Goal: Complete application form: Complete application form

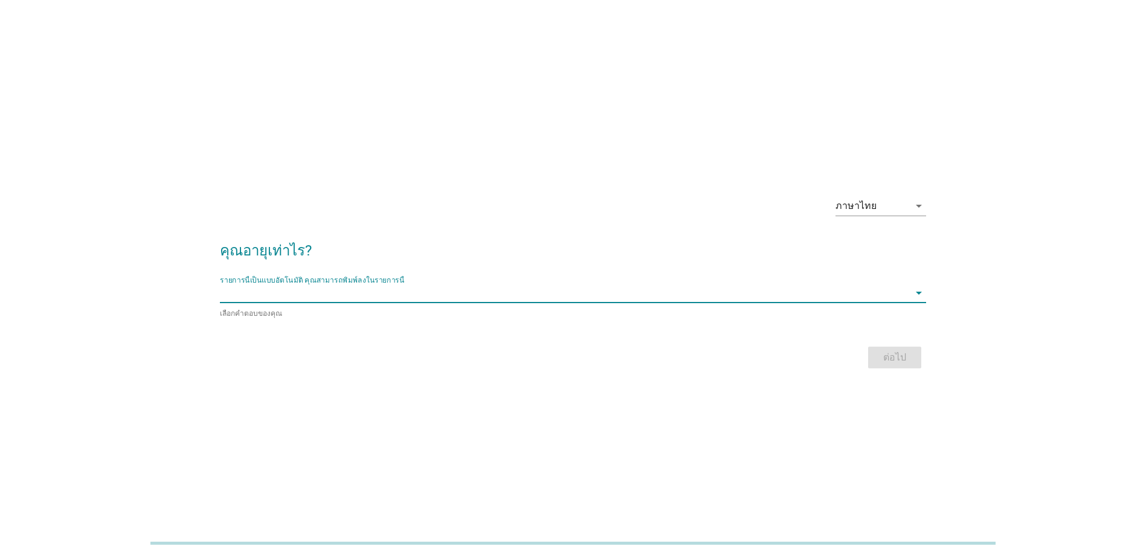
click at [449, 289] on input "รายการนี้เป็นแบบอัตโนมัติ คุณสามารถพิมพ์ลงในรายการนี้" at bounding box center [564, 292] width 689 height 19
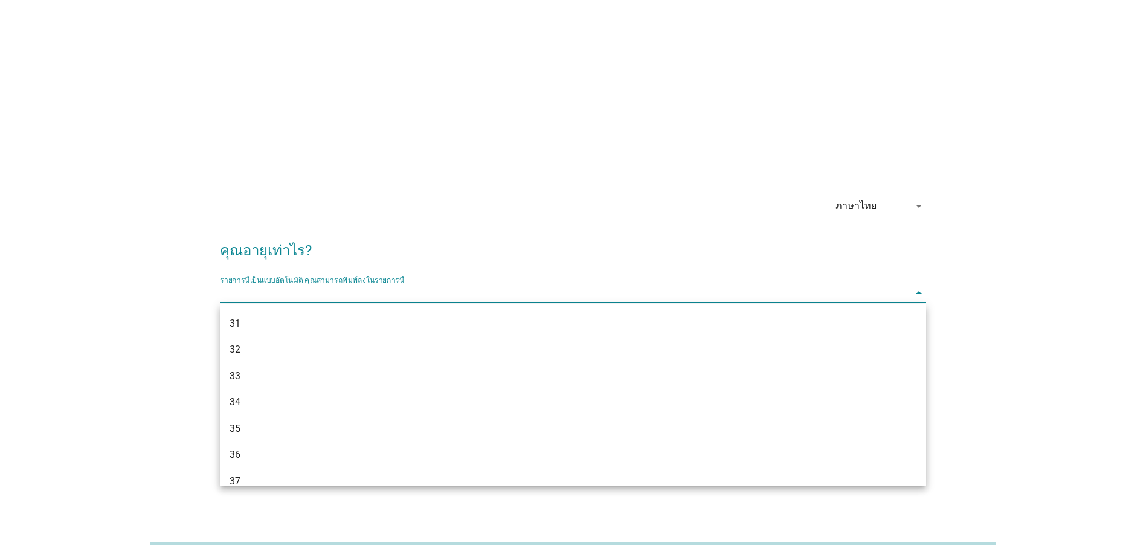
scroll to position [342, 0]
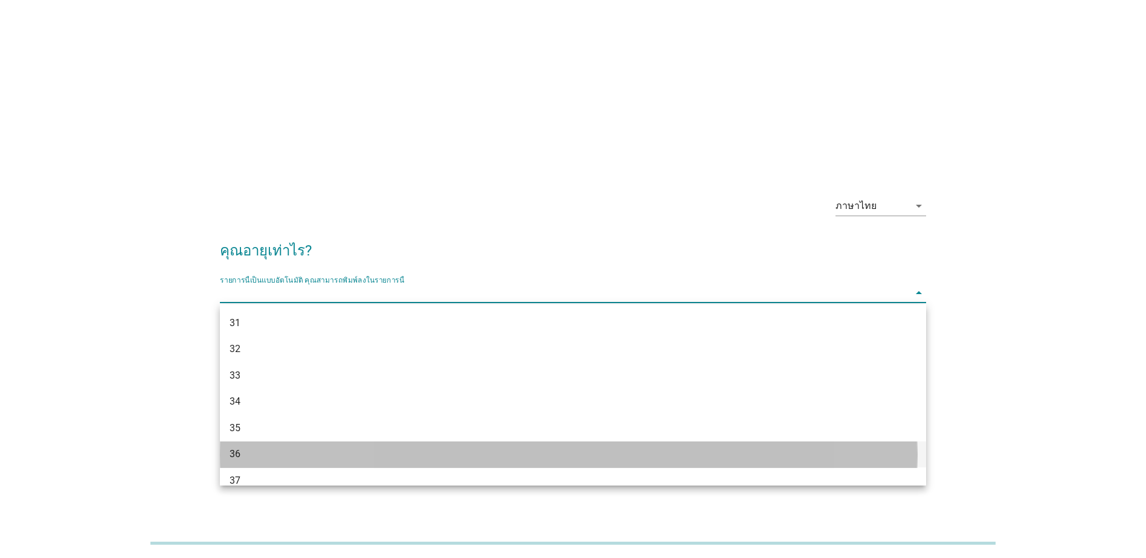
click at [371, 455] on div "36" at bounding box center [544, 454] width 629 height 14
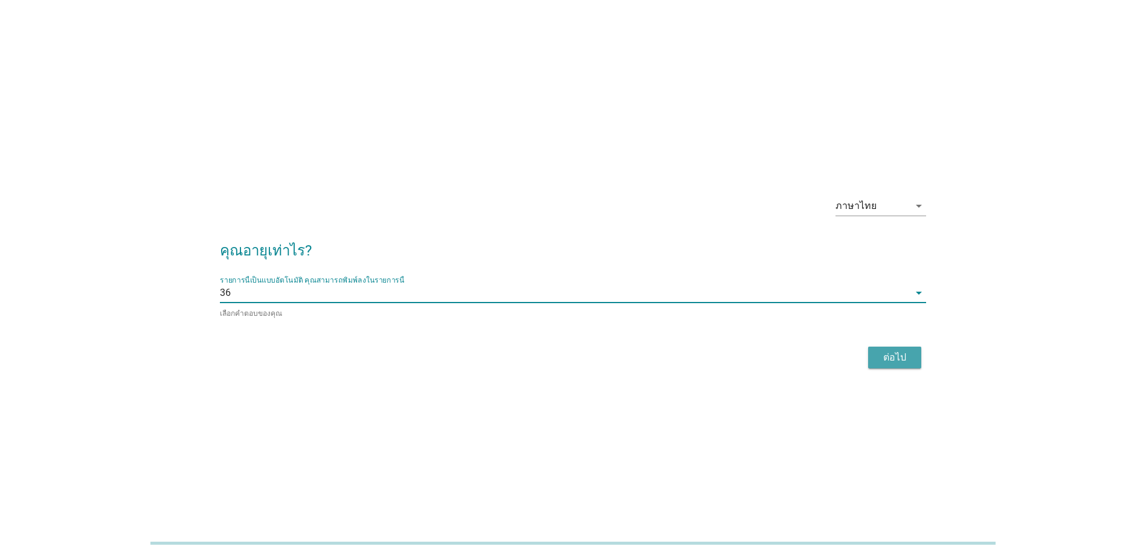
click at [890, 358] on div "ต่อไป" at bounding box center [895, 357] width 34 height 14
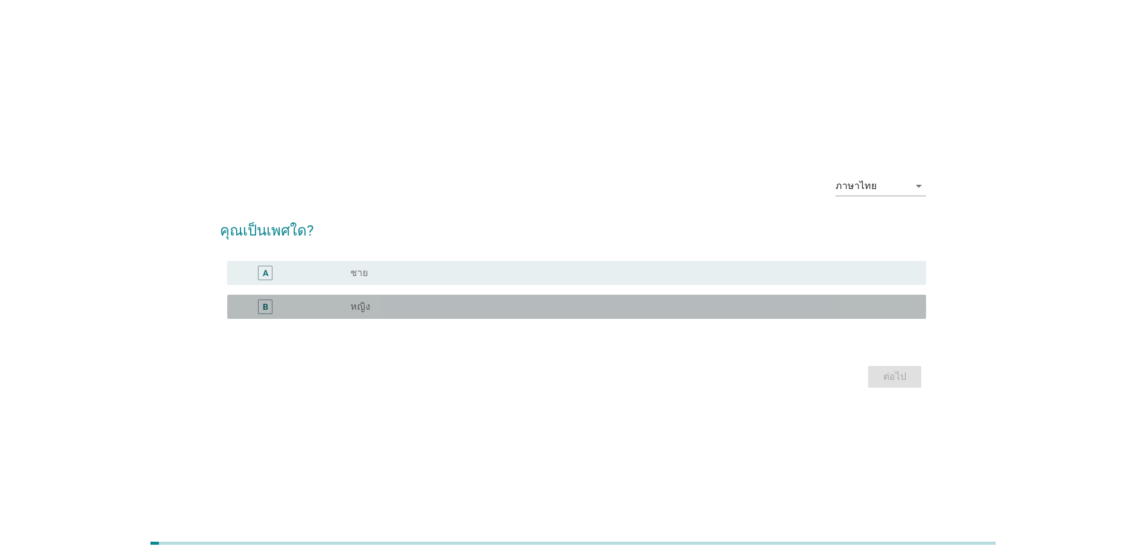
click at [529, 311] on div "radio_button_unchecked หญิง" at bounding box center [628, 307] width 556 height 12
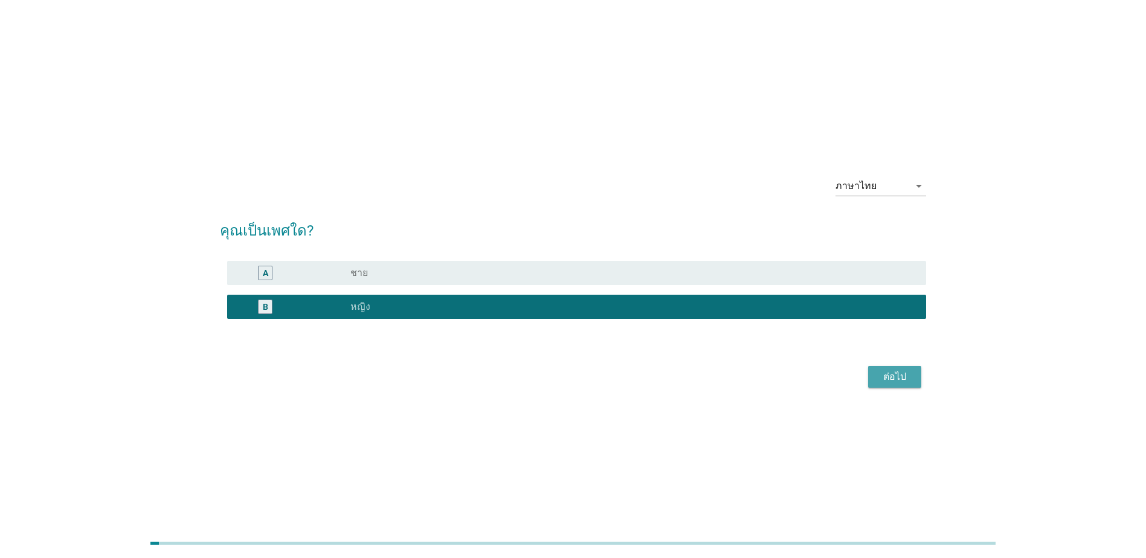
click at [878, 371] on div "ต่อไป" at bounding box center [895, 377] width 34 height 14
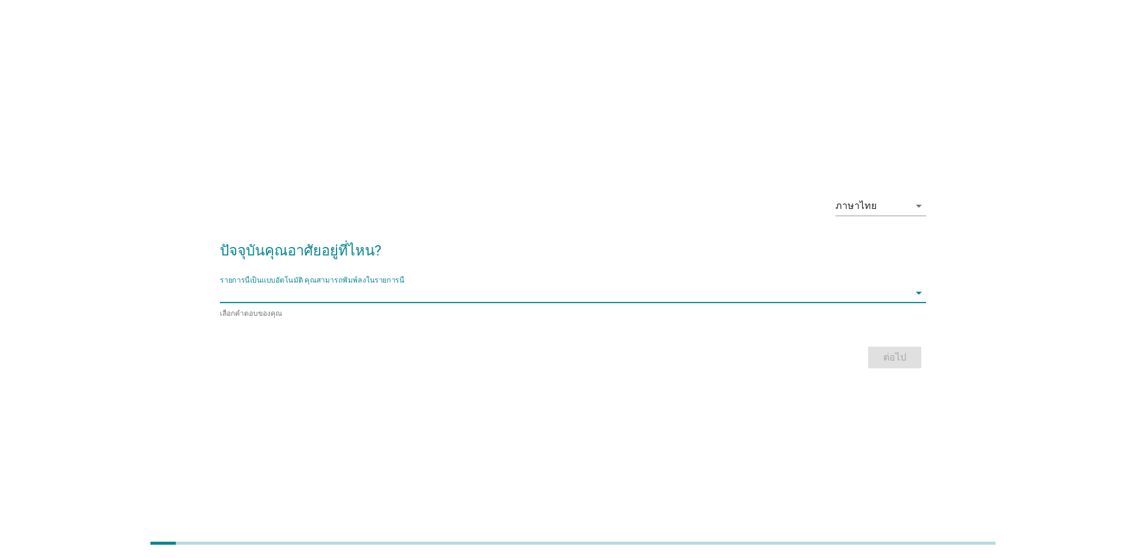
click at [606, 297] on input "รายการนี้เป็นแบบอัตโนมัติ คุณสามารถพิมพ์ลงในรายการนี้" at bounding box center [564, 292] width 689 height 19
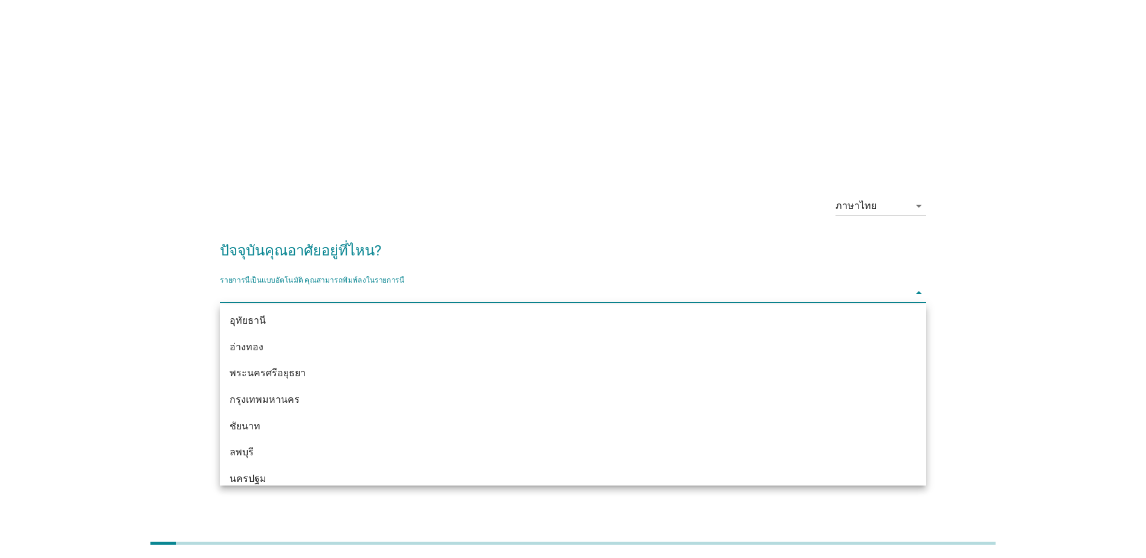
scroll to position [950, 0]
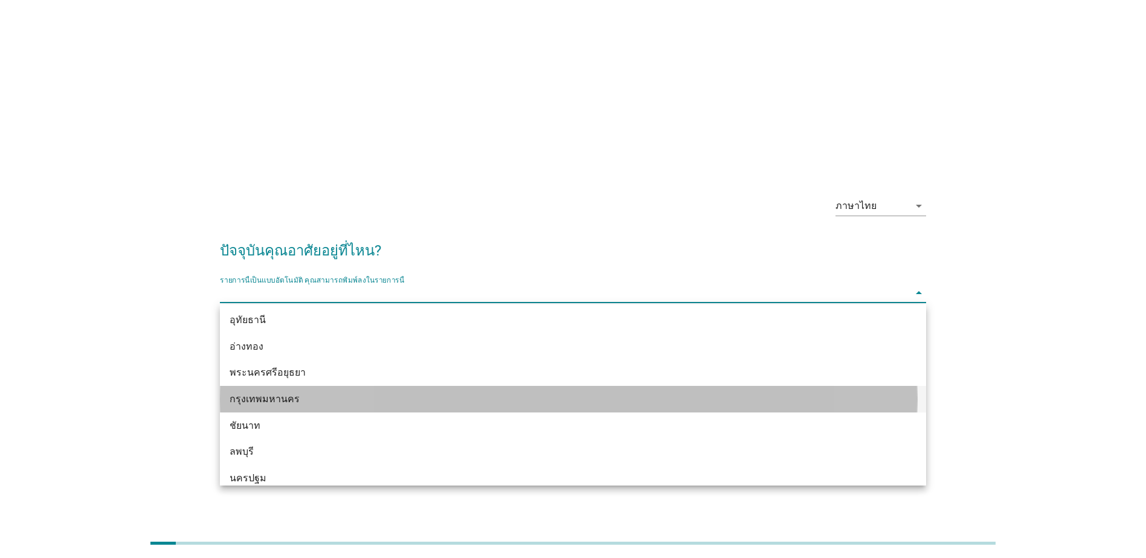
click at [574, 399] on div "กรุงเทพมหานคร" at bounding box center [544, 399] width 629 height 14
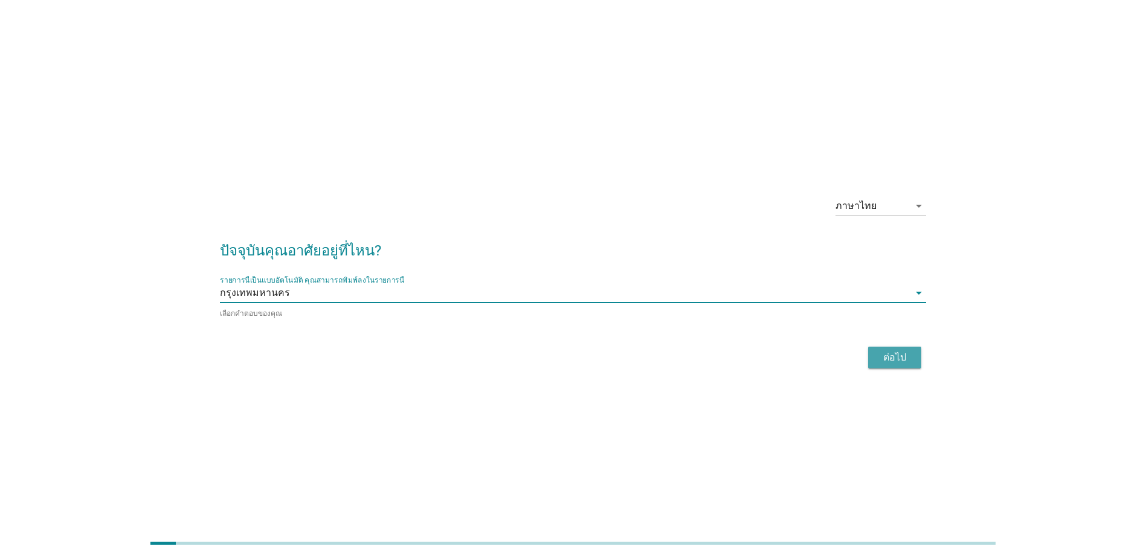
click at [887, 359] on div "ต่อไป" at bounding box center [895, 357] width 34 height 14
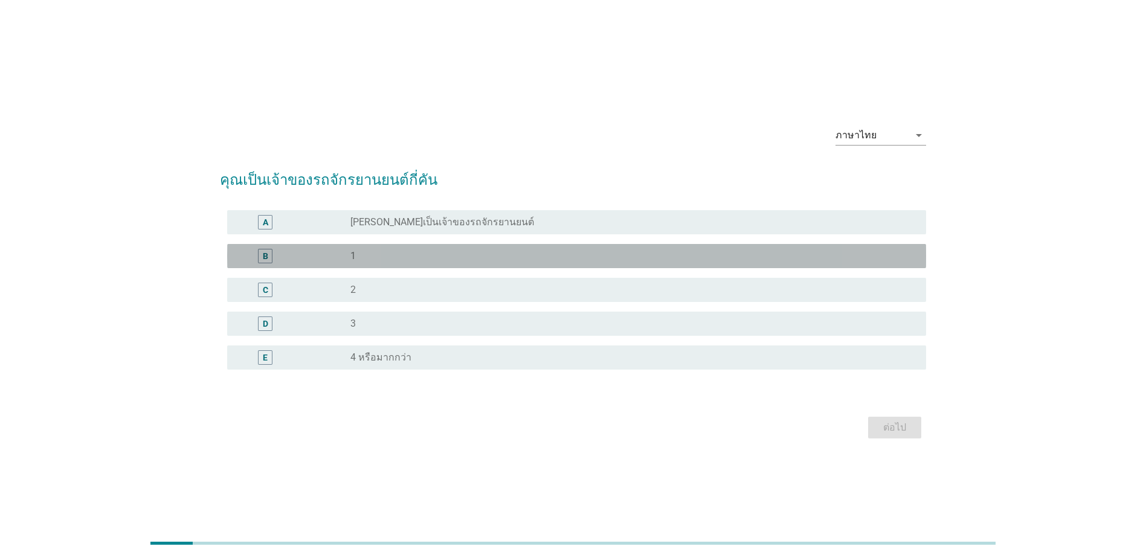
click at [658, 254] on div "radio_button_unchecked 1" at bounding box center [628, 256] width 556 height 12
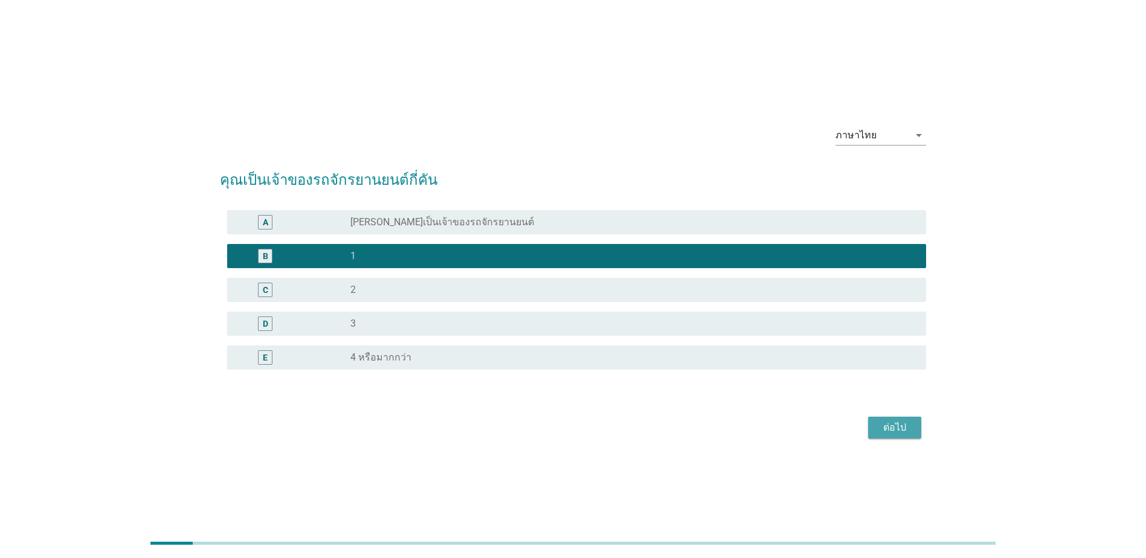
click at [888, 428] on div "ต่อไป" at bounding box center [895, 427] width 34 height 14
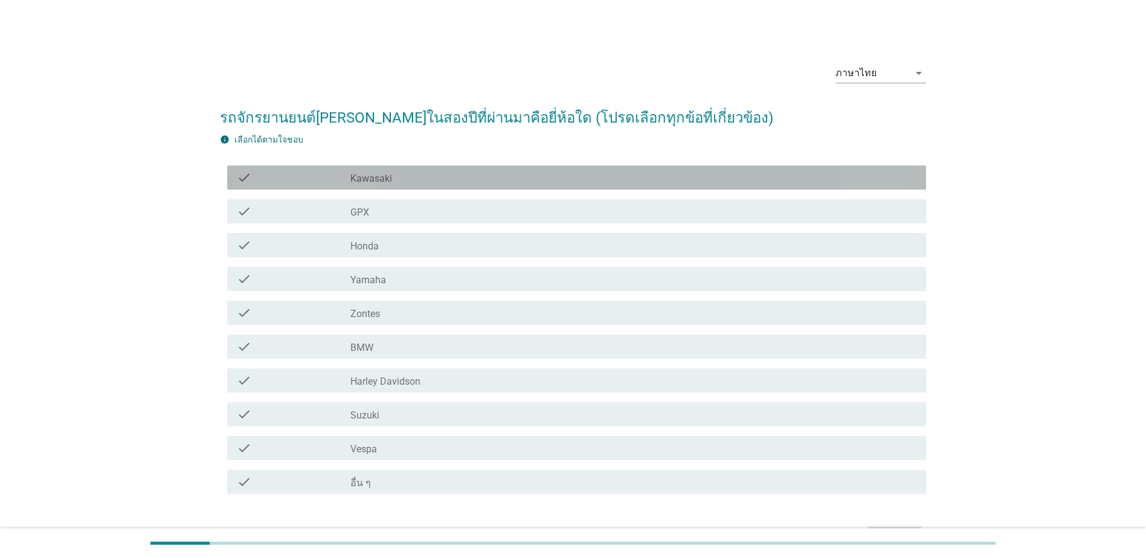
click at [708, 172] on div "check_box_outline_blank Kawasaki" at bounding box center [633, 177] width 566 height 14
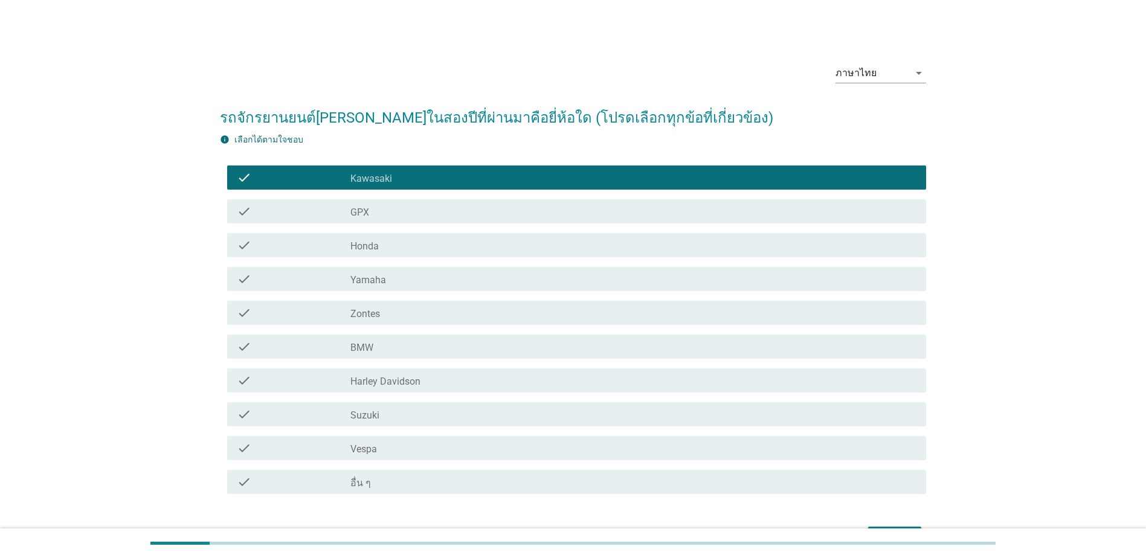
scroll to position [77, 0]
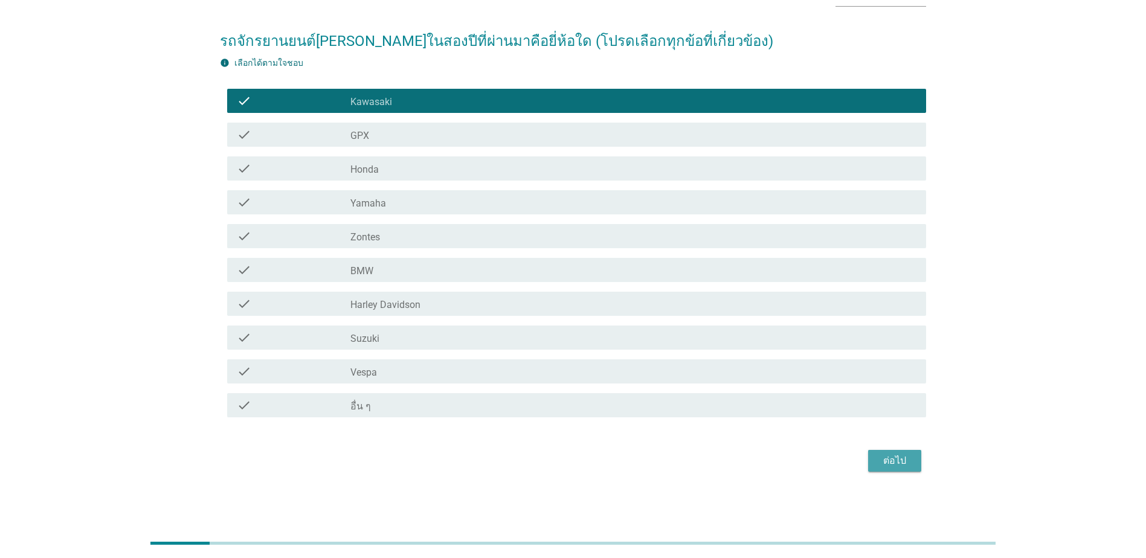
click at [894, 460] on div "ต่อไป" at bounding box center [895, 461] width 34 height 14
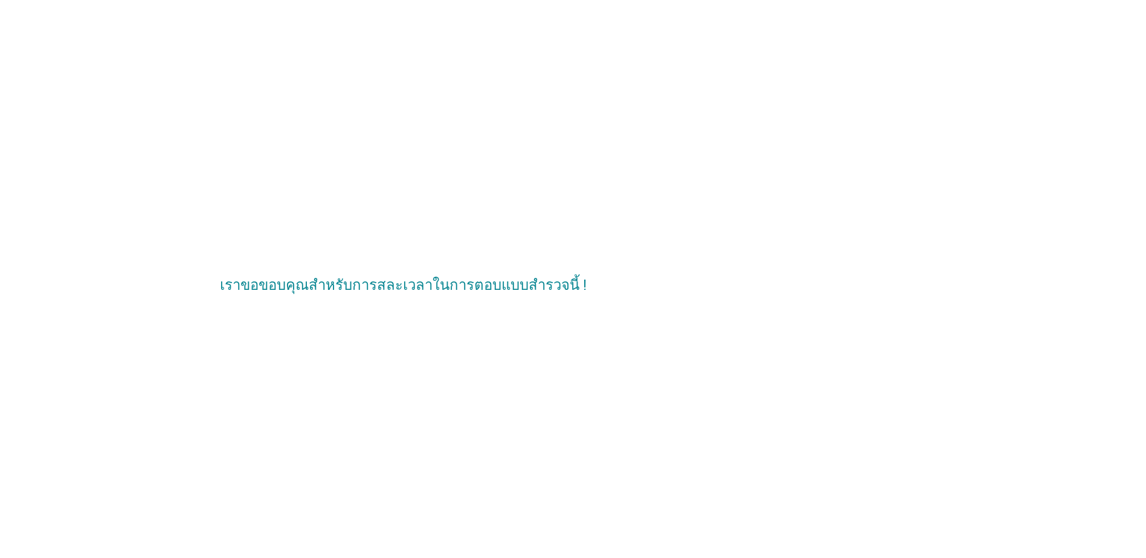
scroll to position [0, 0]
